Goal: Task Accomplishment & Management: Manage account settings

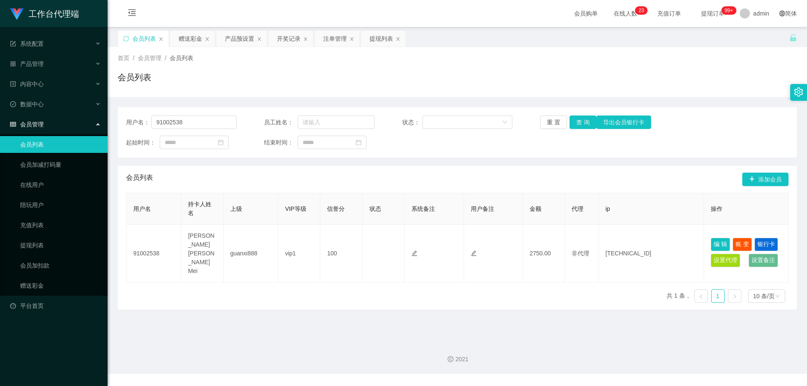
click at [124, 124] on div "用户名： 91002538 员工姓名： 状态： 重 置 查 询 导出会员银行卡 起始时间： 结束时间：" at bounding box center [457, 132] width 679 height 50
type input "brandonng"
click at [579, 122] on button "查 询" at bounding box center [583, 122] width 27 height 13
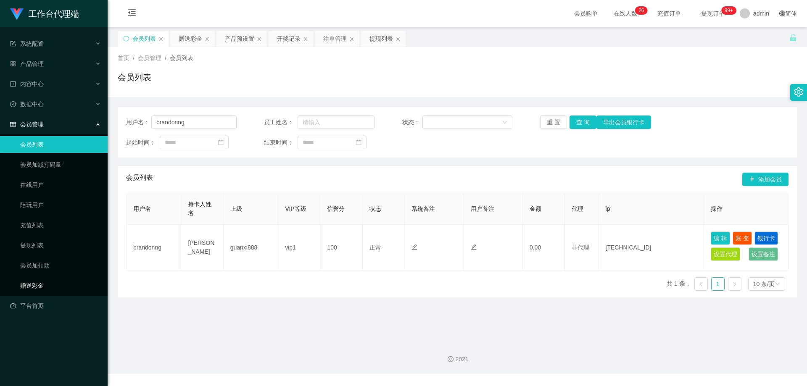
click at [40, 281] on link "赠送彩金" at bounding box center [60, 285] width 81 height 17
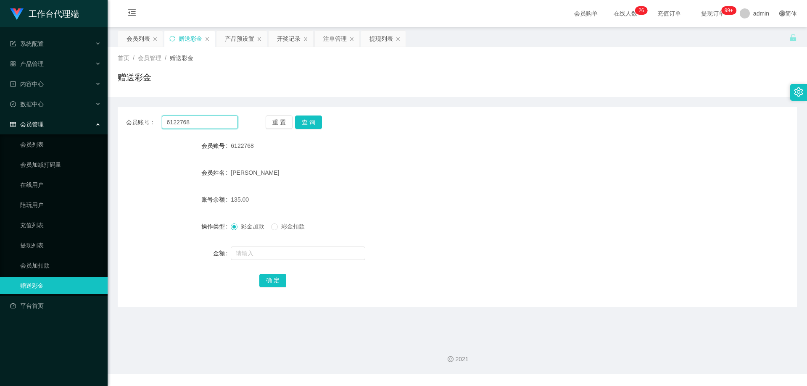
drag, startPoint x: 115, startPoint y: 116, endPoint x: 88, endPoint y: 115, distance: 26.9
click at [80, 115] on section "工作台代理端 系统配置 产品管理 产品列表 产品预设置 开奖记录 注单管理 即时注单 内容中心 数据中心 会员管理 会员列表 会员加减打码量 在线用户 陪玩用…" at bounding box center [403, 187] width 807 height 374
paste input "brandonng"
type input "brandonng"
click at [309, 122] on button "查 询" at bounding box center [308, 122] width 27 height 13
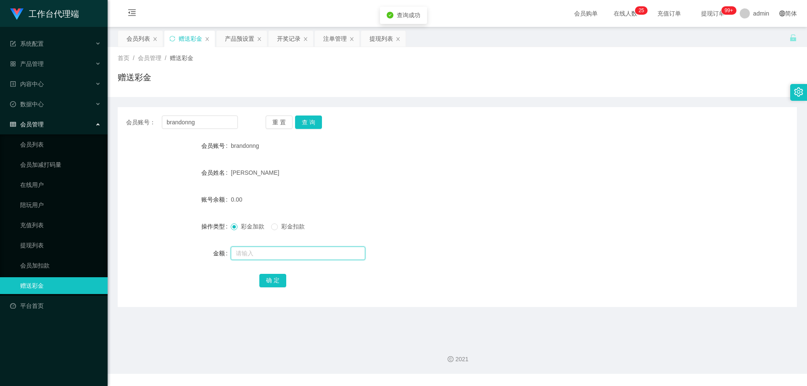
click at [265, 253] on input "text" at bounding box center [298, 253] width 135 height 13
type input "100"
click at [272, 279] on button "确 定" at bounding box center [272, 280] width 27 height 13
click at [363, 197] on div "100.00" at bounding box center [429, 199] width 396 height 17
click at [132, 38] on div "会员列表" at bounding box center [139, 39] width 24 height 16
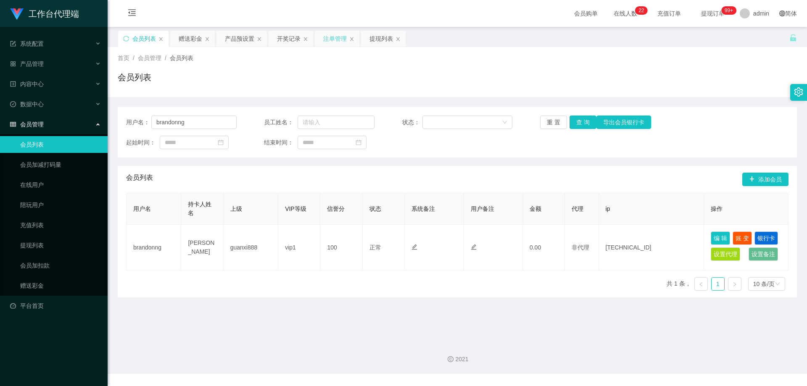
click at [336, 42] on div "注单管理" at bounding box center [335, 39] width 24 height 16
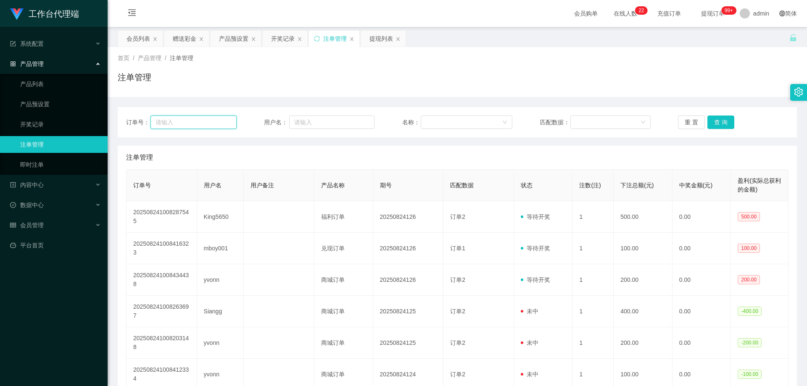
click at [213, 116] on input "text" at bounding box center [194, 122] width 86 height 13
paste input "brandonng"
type input "brandonng"
click at [729, 122] on button "查 询" at bounding box center [721, 122] width 27 height 13
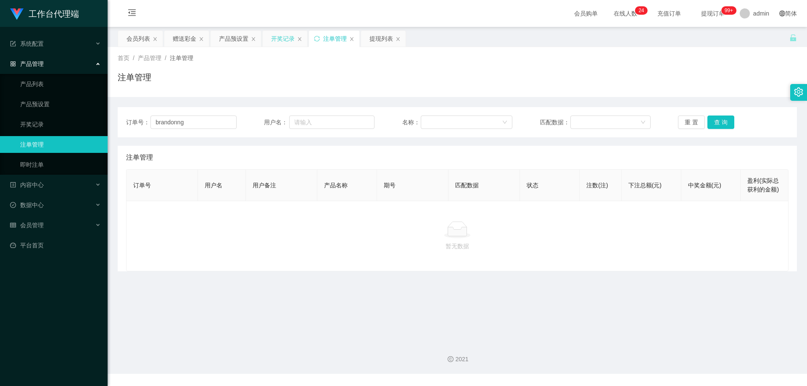
click at [275, 41] on div "开奖记录" at bounding box center [283, 39] width 24 height 16
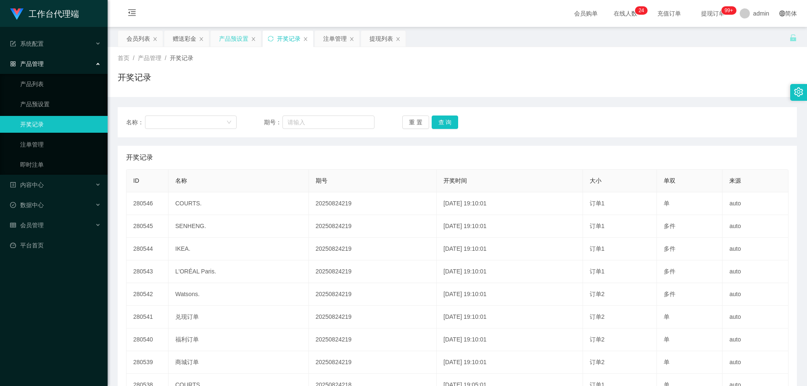
click at [233, 37] on div "产品预设置" at bounding box center [233, 39] width 29 height 16
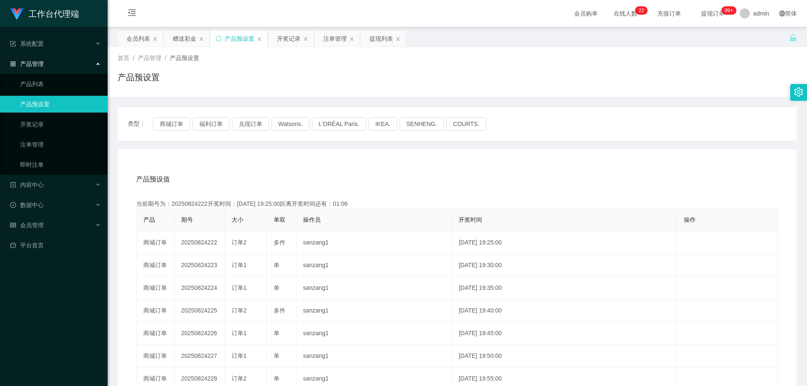
click at [215, 39] on div "产品预设置" at bounding box center [239, 39] width 56 height 16
click at [234, 38] on div "产品预设置" at bounding box center [239, 39] width 29 height 16
click at [223, 37] on div "产品预设置" at bounding box center [239, 39] width 56 height 16
click at [221, 37] on icon "图标: sync" at bounding box center [218, 38] width 5 height 5
click at [146, 40] on div "会员列表" at bounding box center [139, 39] width 24 height 16
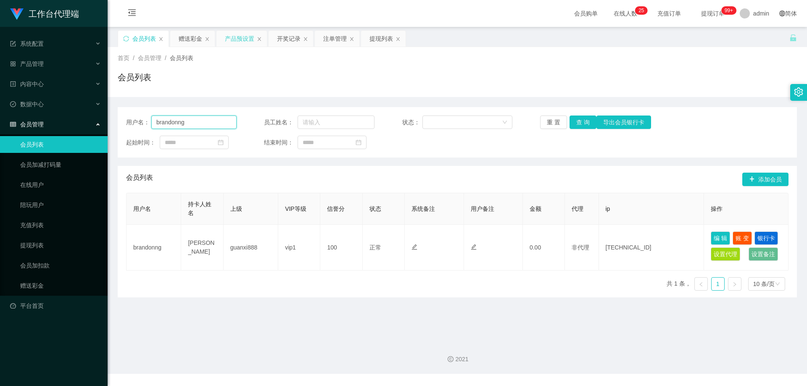
click at [201, 127] on input "brandonng" at bounding box center [193, 122] width 85 height 13
click at [589, 121] on button "查 询" at bounding box center [583, 122] width 27 height 13
click at [582, 122] on button "查 询" at bounding box center [583, 122] width 27 height 13
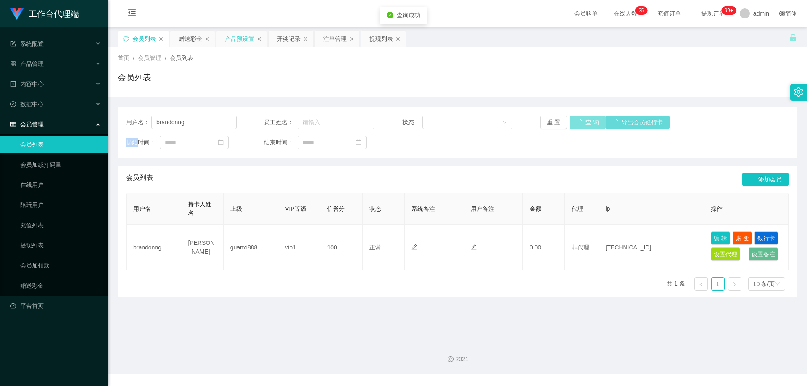
click at [582, 122] on div "重 置 查 询 导出会员银行卡" at bounding box center [595, 122] width 111 height 13
click at [582, 122] on button "查 询" at bounding box center [583, 122] width 27 height 13
click at [582, 122] on div "重 置 查 询 导出会员银行卡" at bounding box center [595, 122] width 111 height 13
click at [582, 122] on button "查 询" at bounding box center [583, 122] width 27 height 13
drag, startPoint x: 582, startPoint y: 122, endPoint x: 573, endPoint y: 120, distance: 8.9
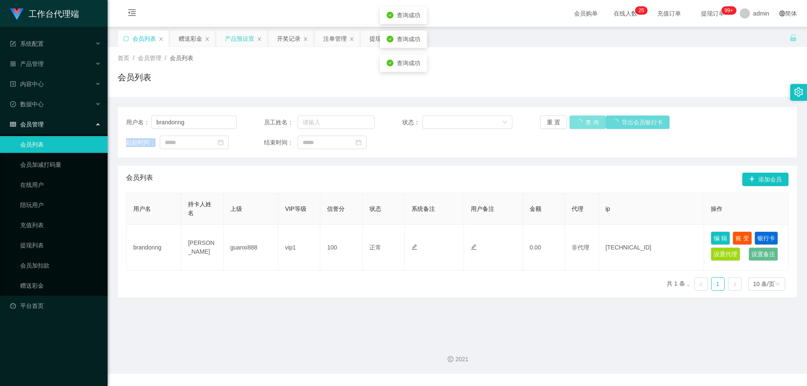
click at [582, 122] on div "重 置 查 询 导出会员银行卡" at bounding box center [595, 122] width 111 height 13
click at [321, 67] on div "首页 / 会员管理 / 会员列表 / 会员列表" at bounding box center [457, 72] width 679 height 37
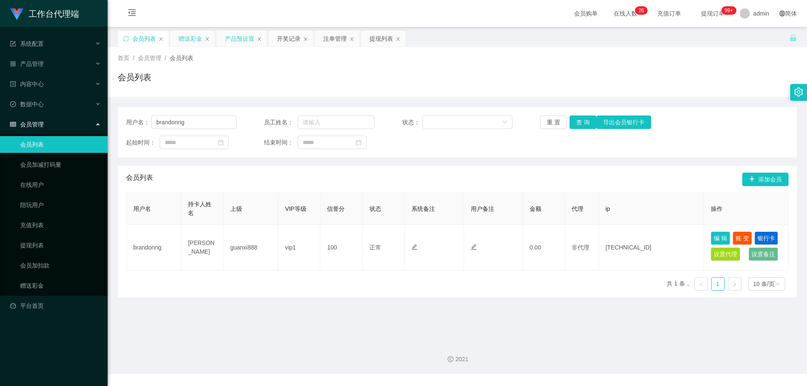
click at [193, 37] on div "赠送彩金" at bounding box center [191, 39] width 24 height 16
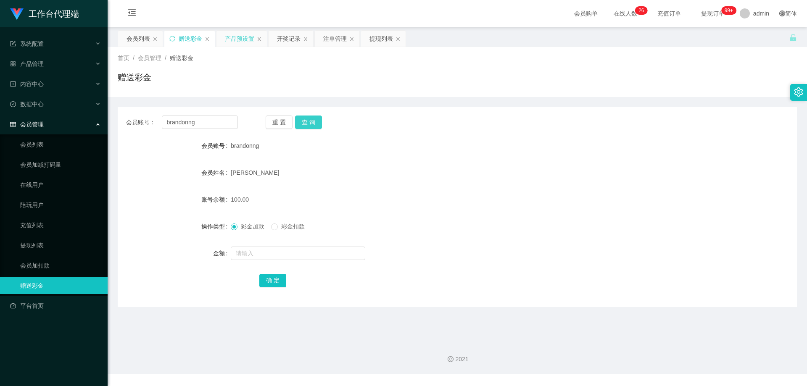
click at [308, 122] on button "查 询" at bounding box center [308, 122] width 27 height 13
